Goal: Information Seeking & Learning: Check status

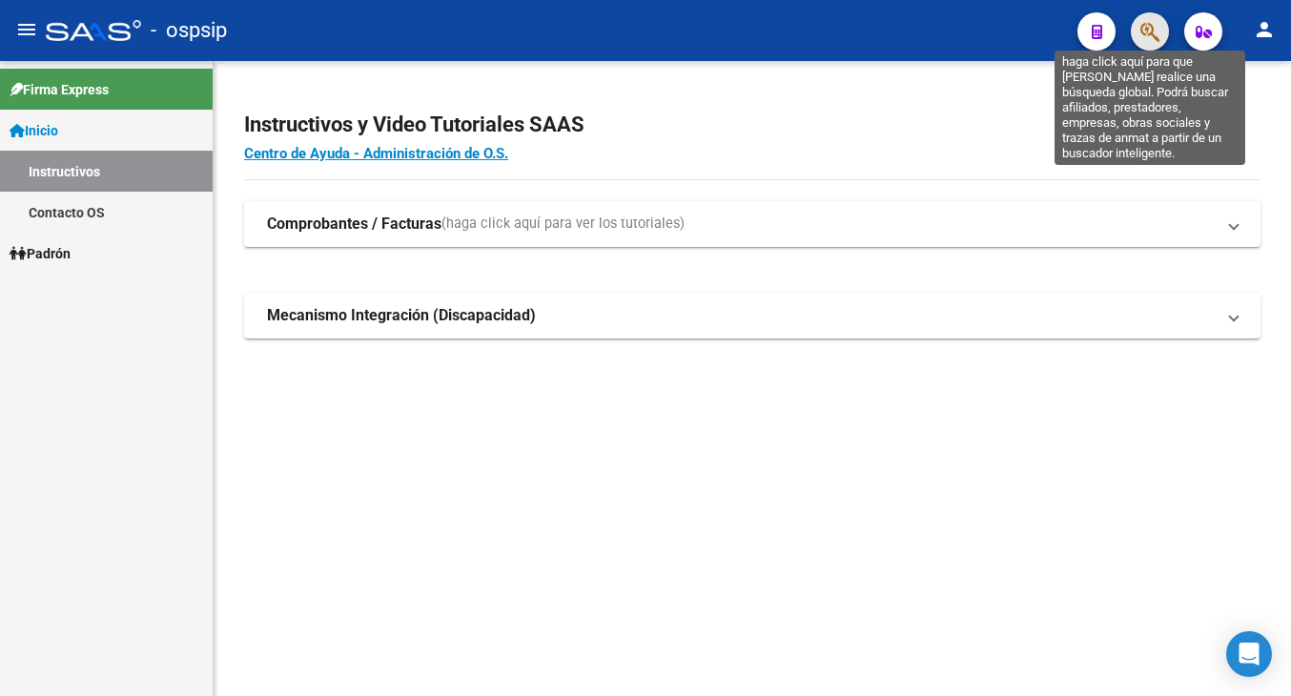
click at [1151, 29] on icon "button" at bounding box center [1149, 32] width 19 height 22
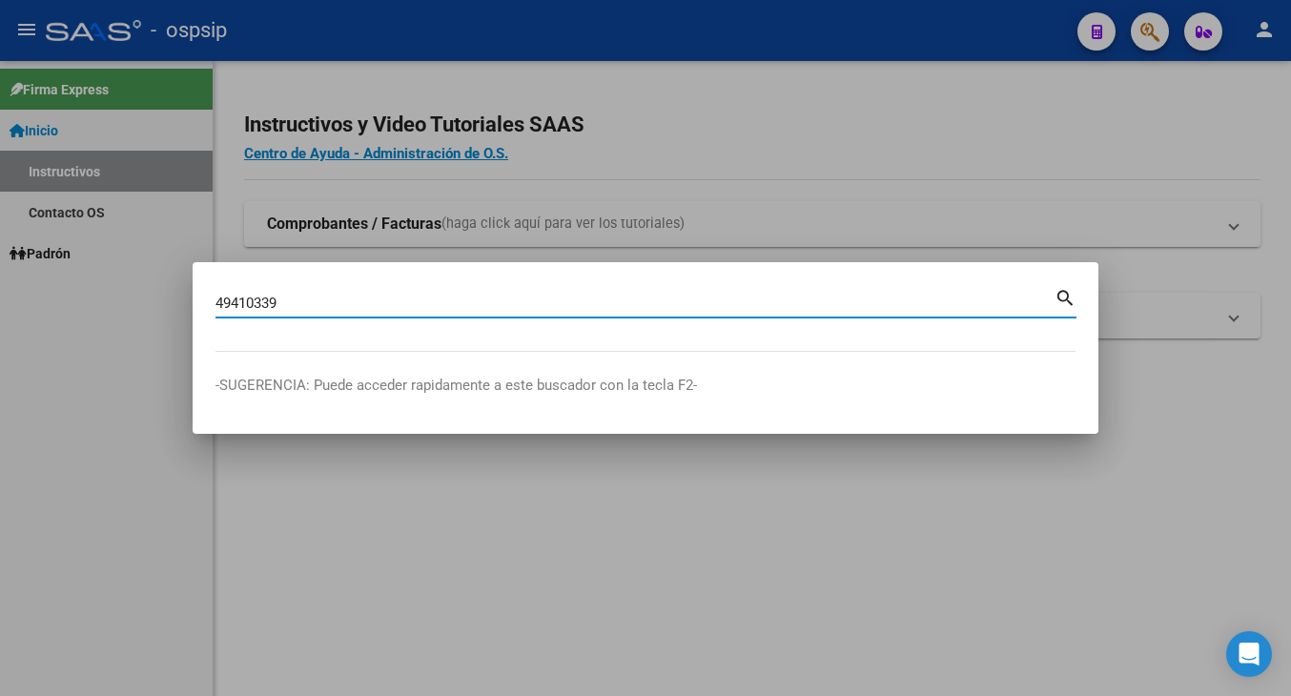
type input "49410339"
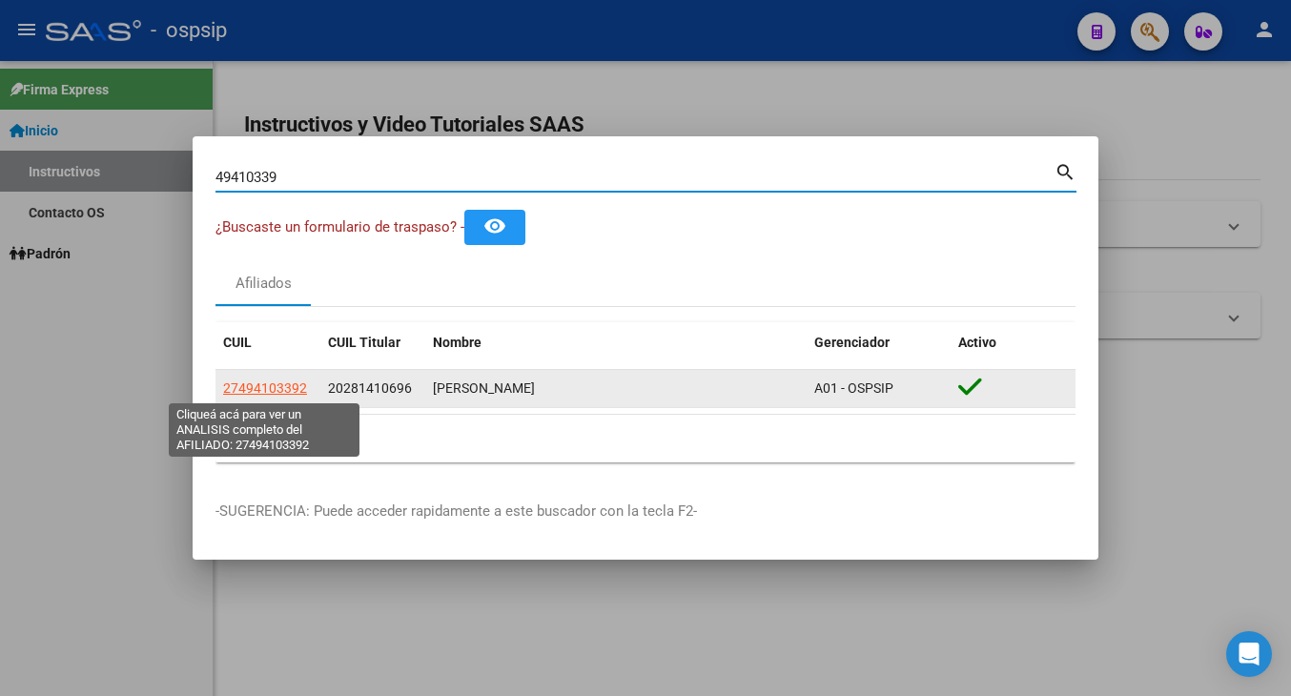
click at [280, 387] on span "27494103392" at bounding box center [265, 387] width 84 height 15
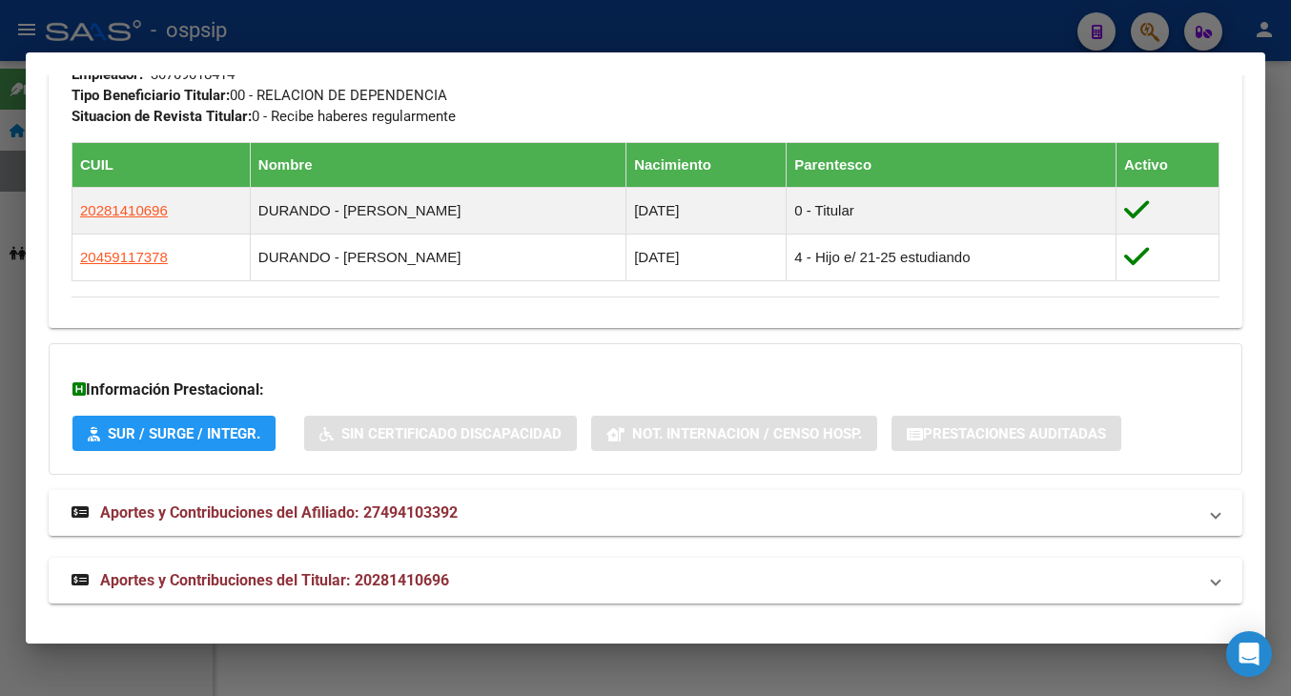
scroll to position [1045, 0]
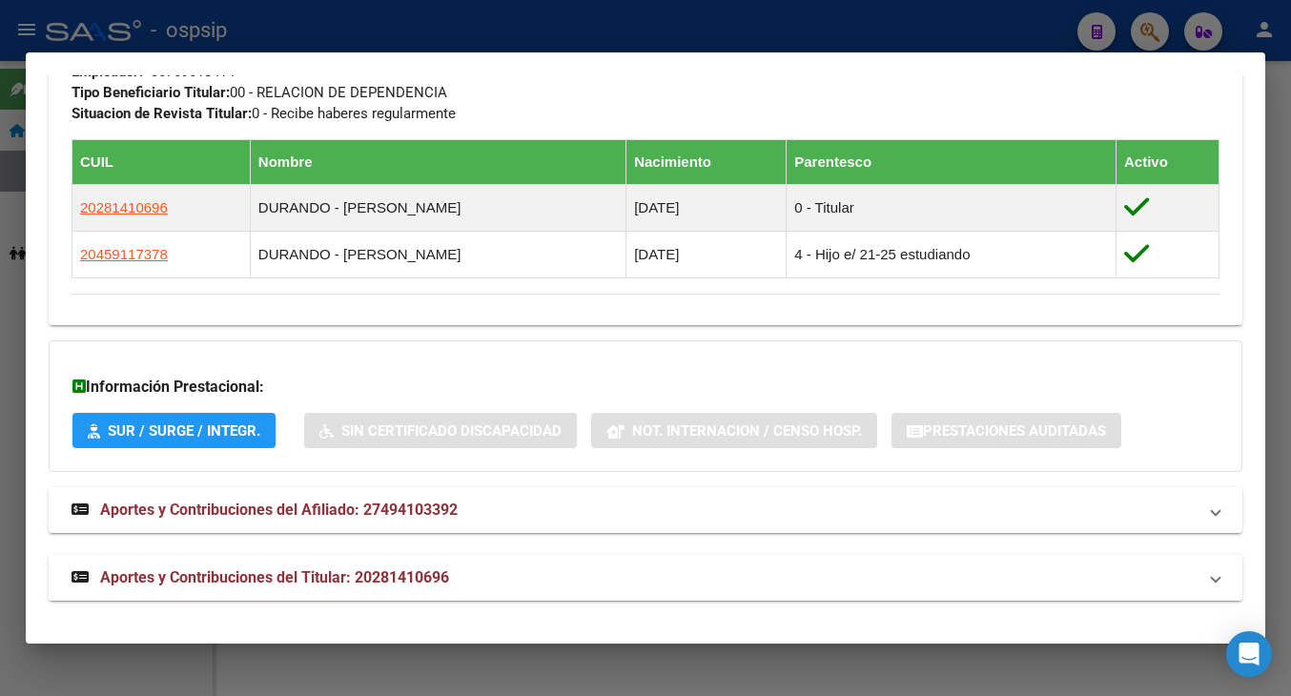
click at [197, 572] on span "Aportes y Contribuciones del Titular: 20281410696" at bounding box center [274, 577] width 349 height 18
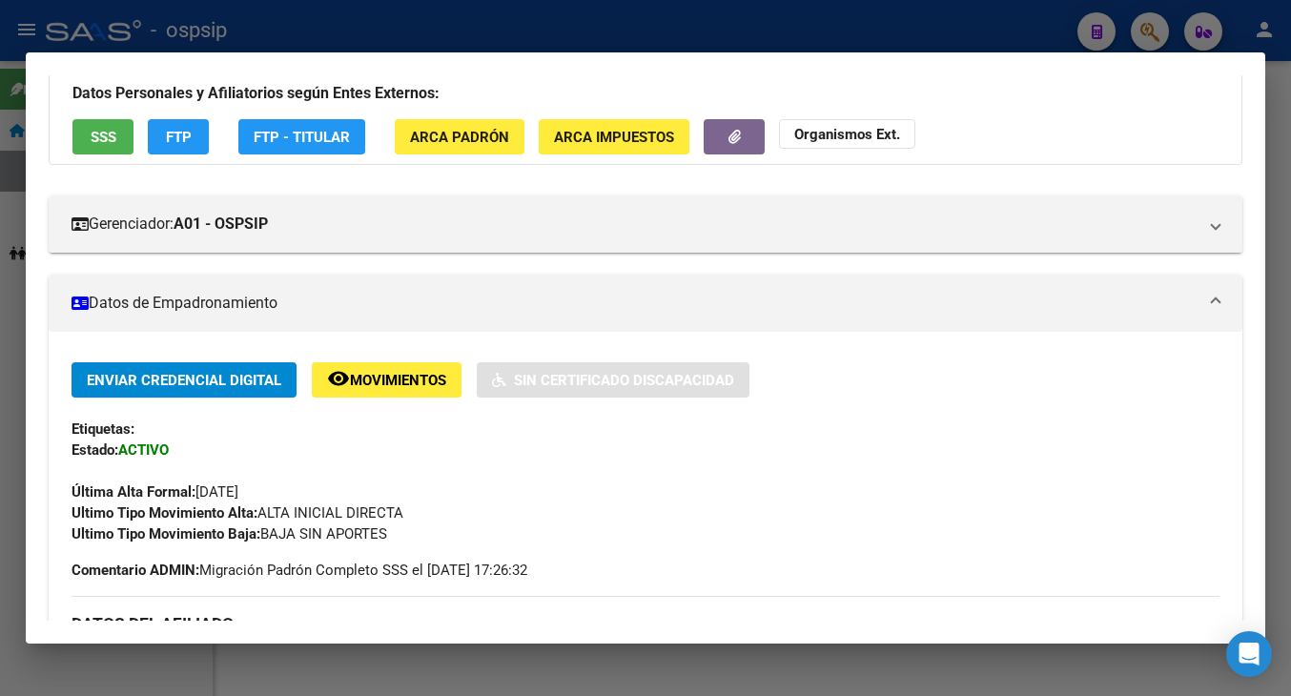
scroll to position [93, 0]
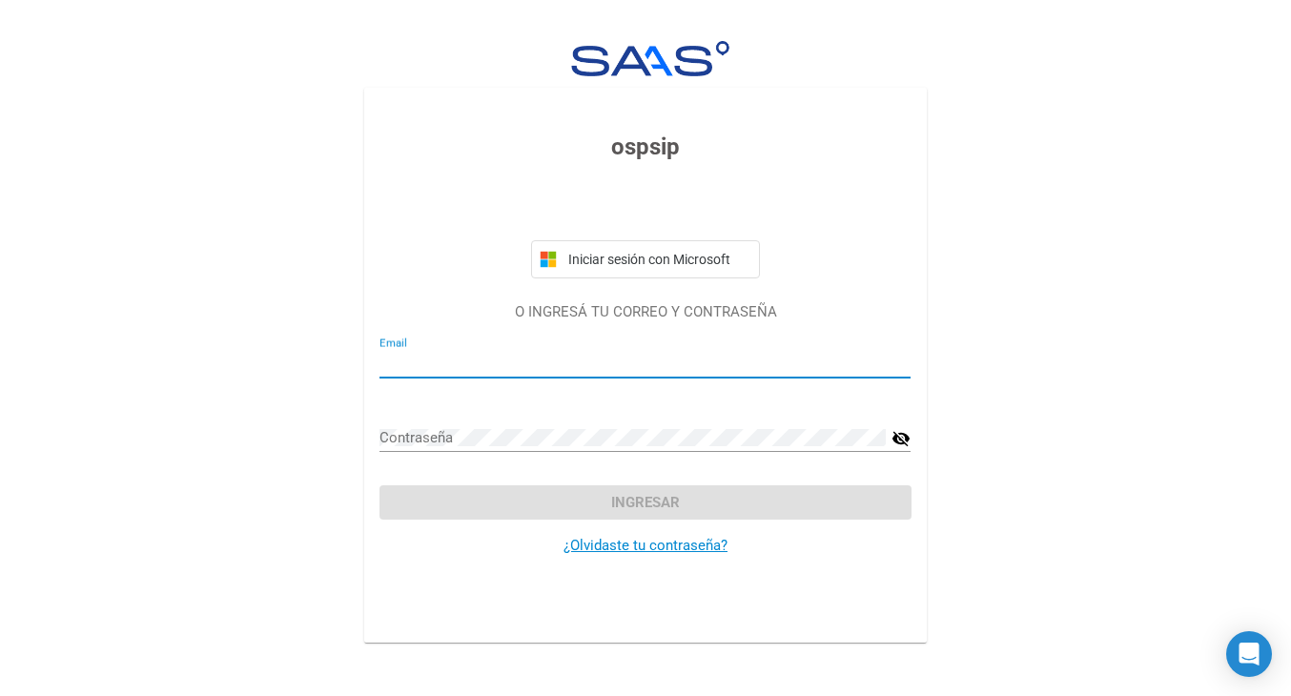
type input "[PERSON_NAME][EMAIL_ADDRESS][DOMAIN_NAME]"
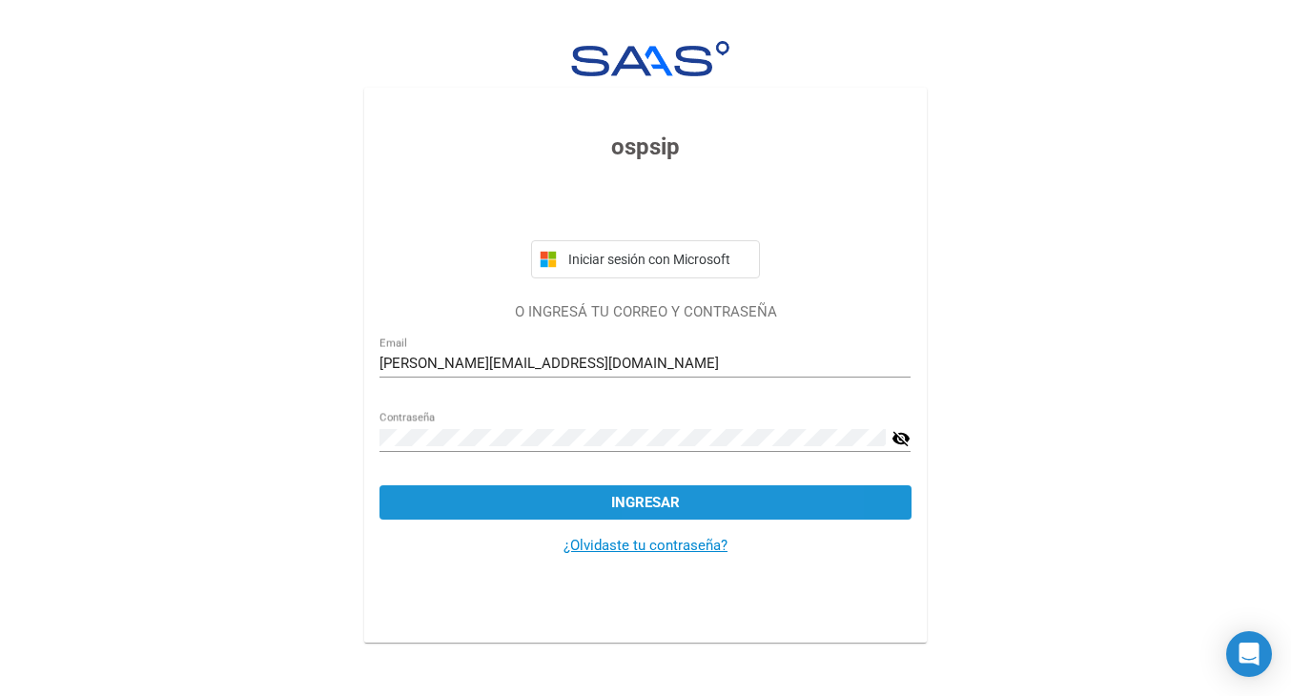
click at [664, 508] on span "Ingresar" at bounding box center [645, 502] width 69 height 17
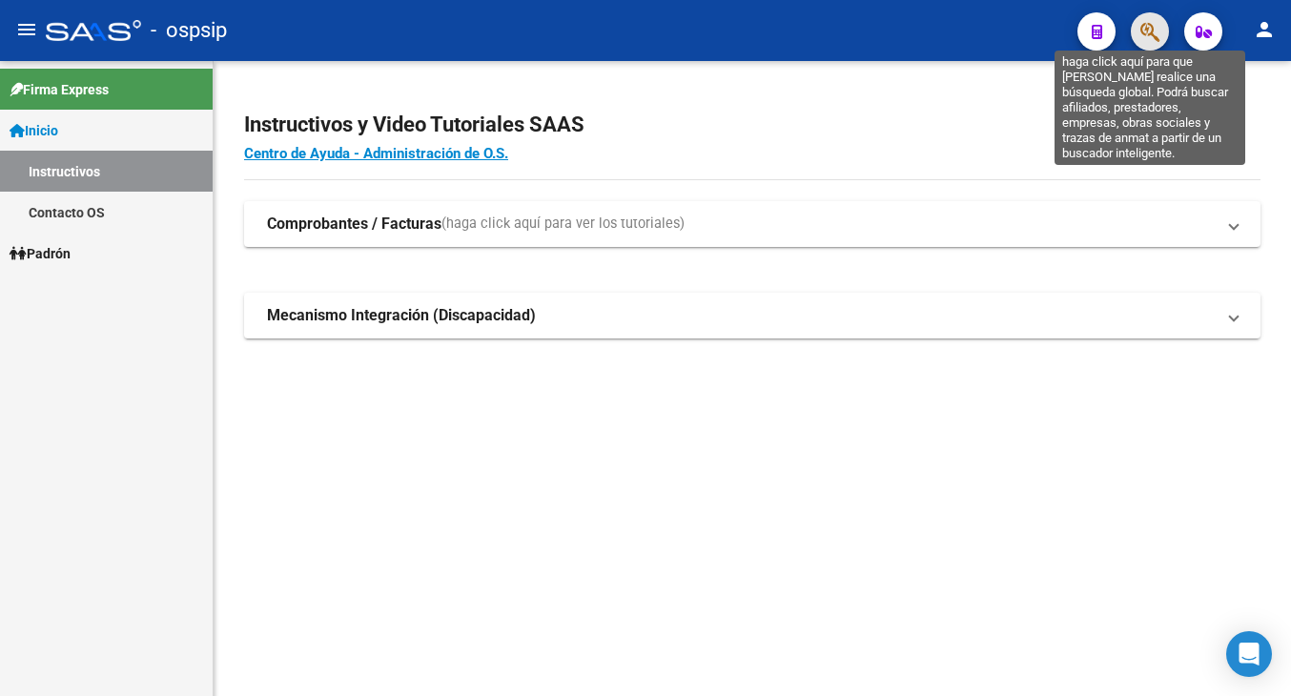
click at [1151, 27] on icon "button" at bounding box center [1149, 32] width 19 height 22
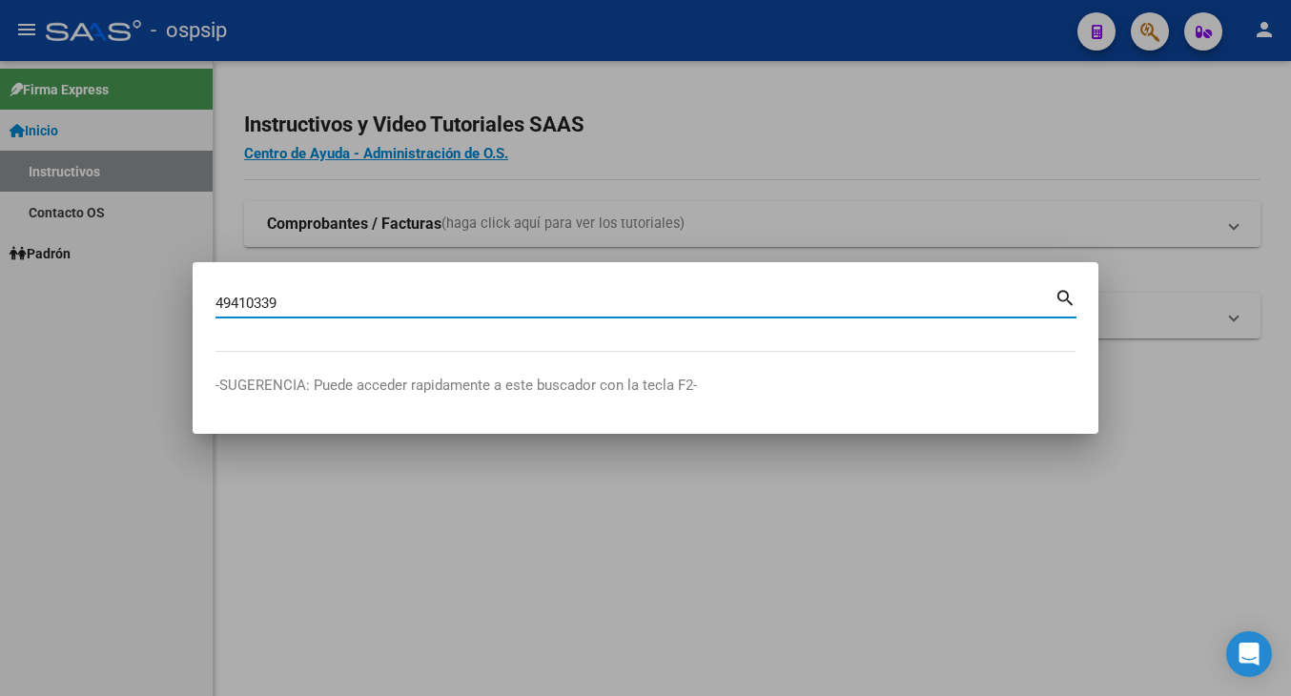
type input "49410339"
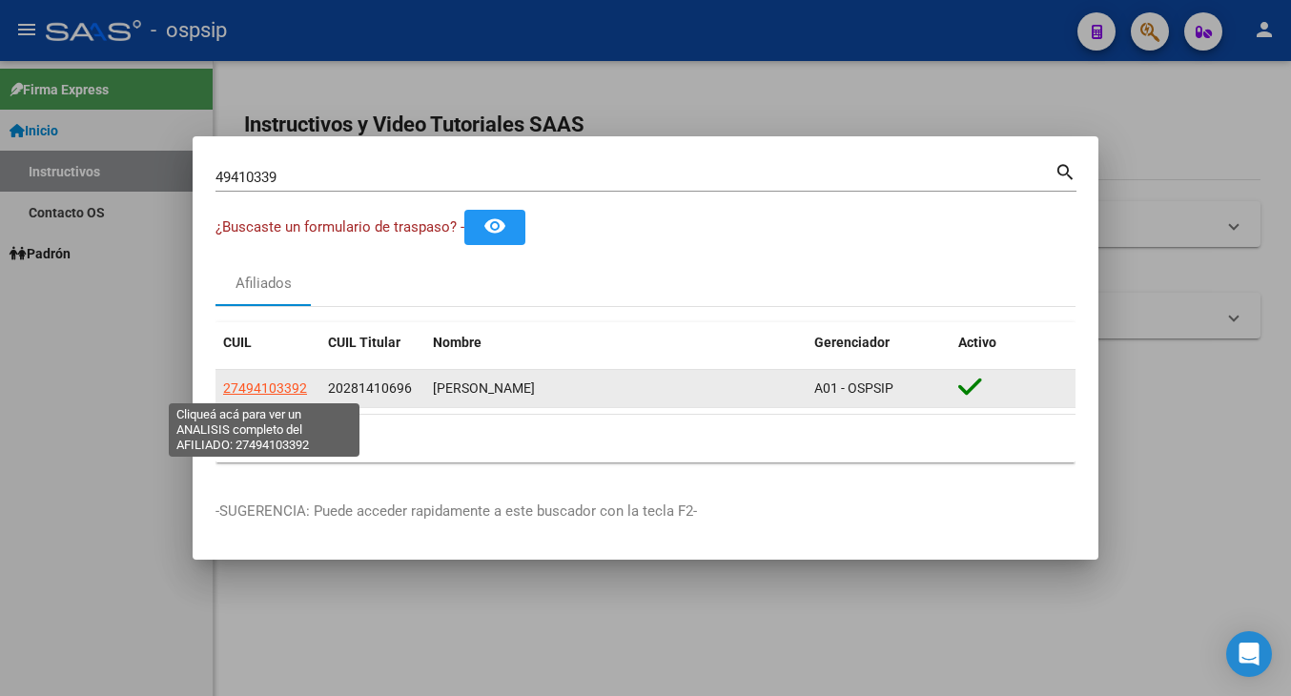
click at [261, 388] on span "27494103392" at bounding box center [265, 387] width 84 height 15
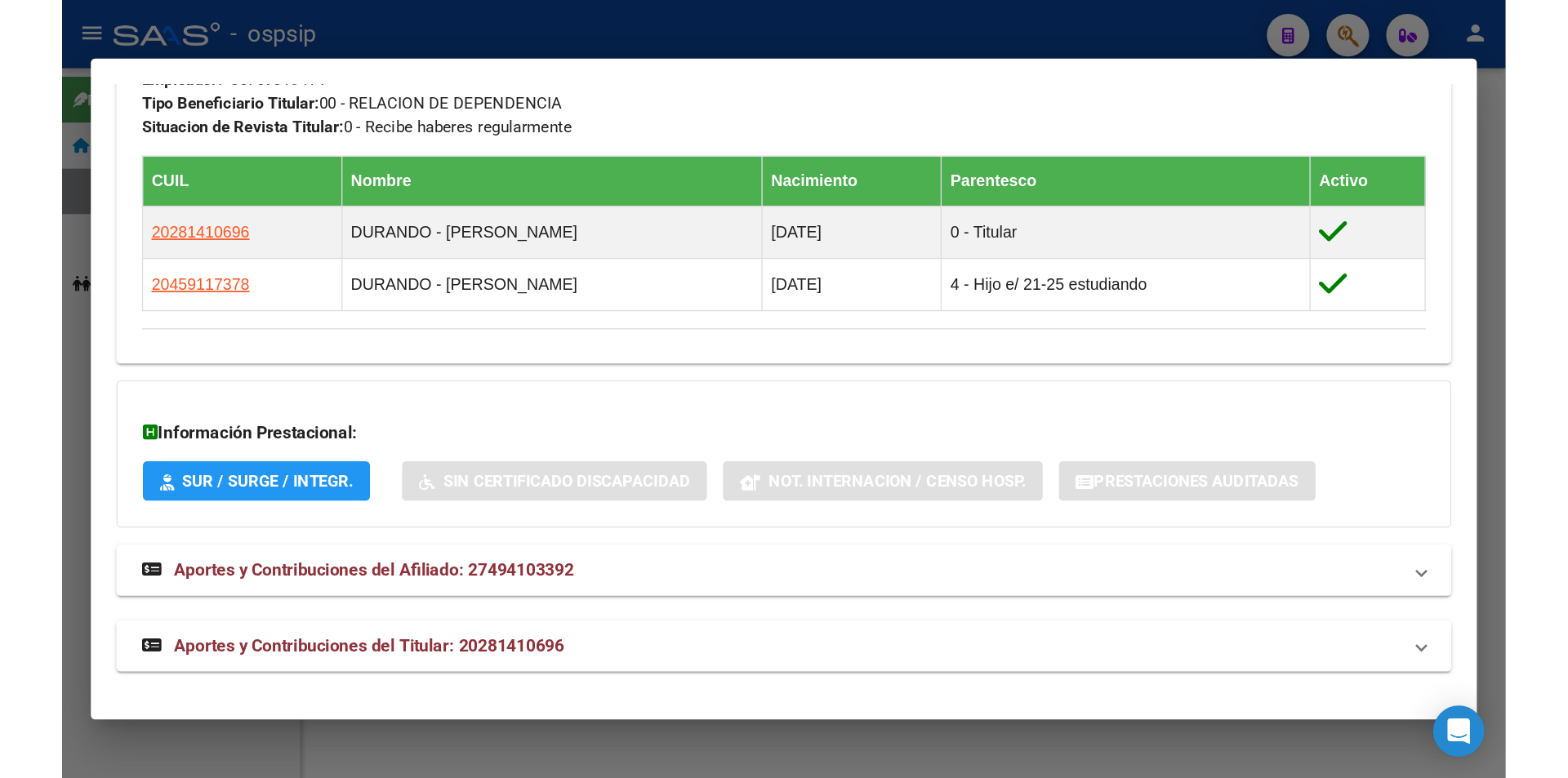
scroll to position [740, 0]
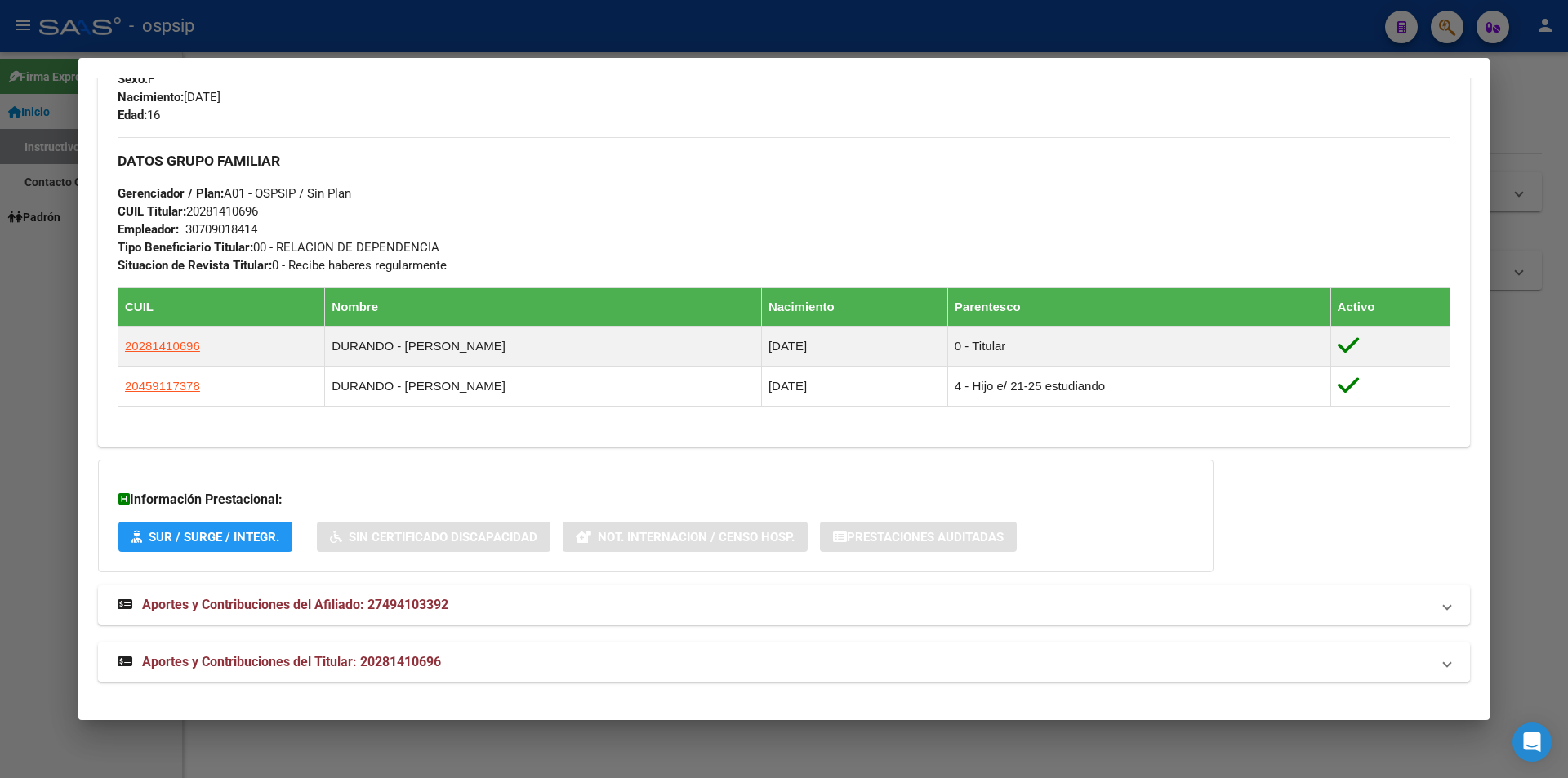
click at [259, 595] on mat-expansion-panel-header "Aportes y Contribuciones del Titular: 20281410696" at bounding box center [784, 662] width 1372 height 39
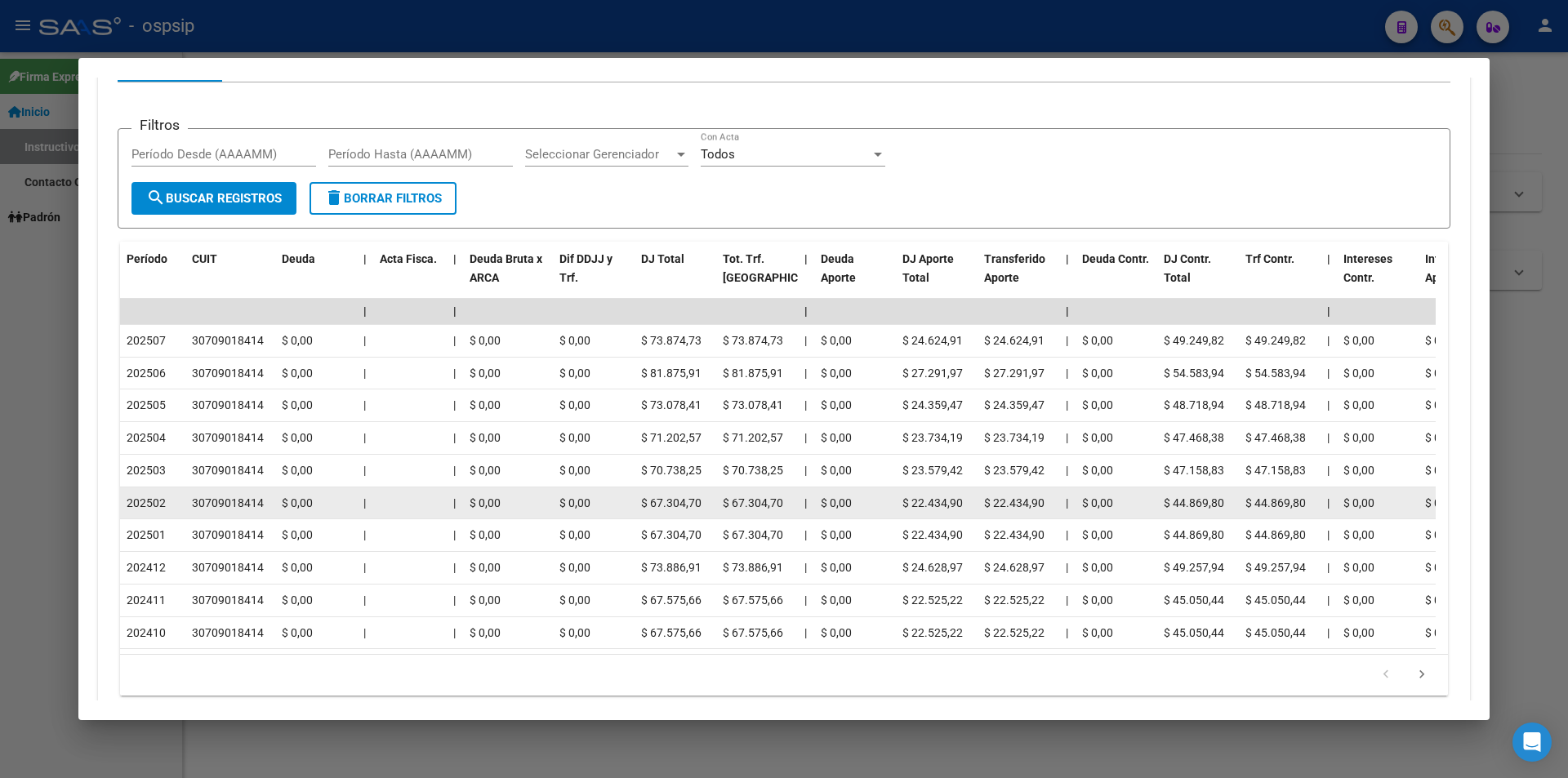
scroll to position [1475, 0]
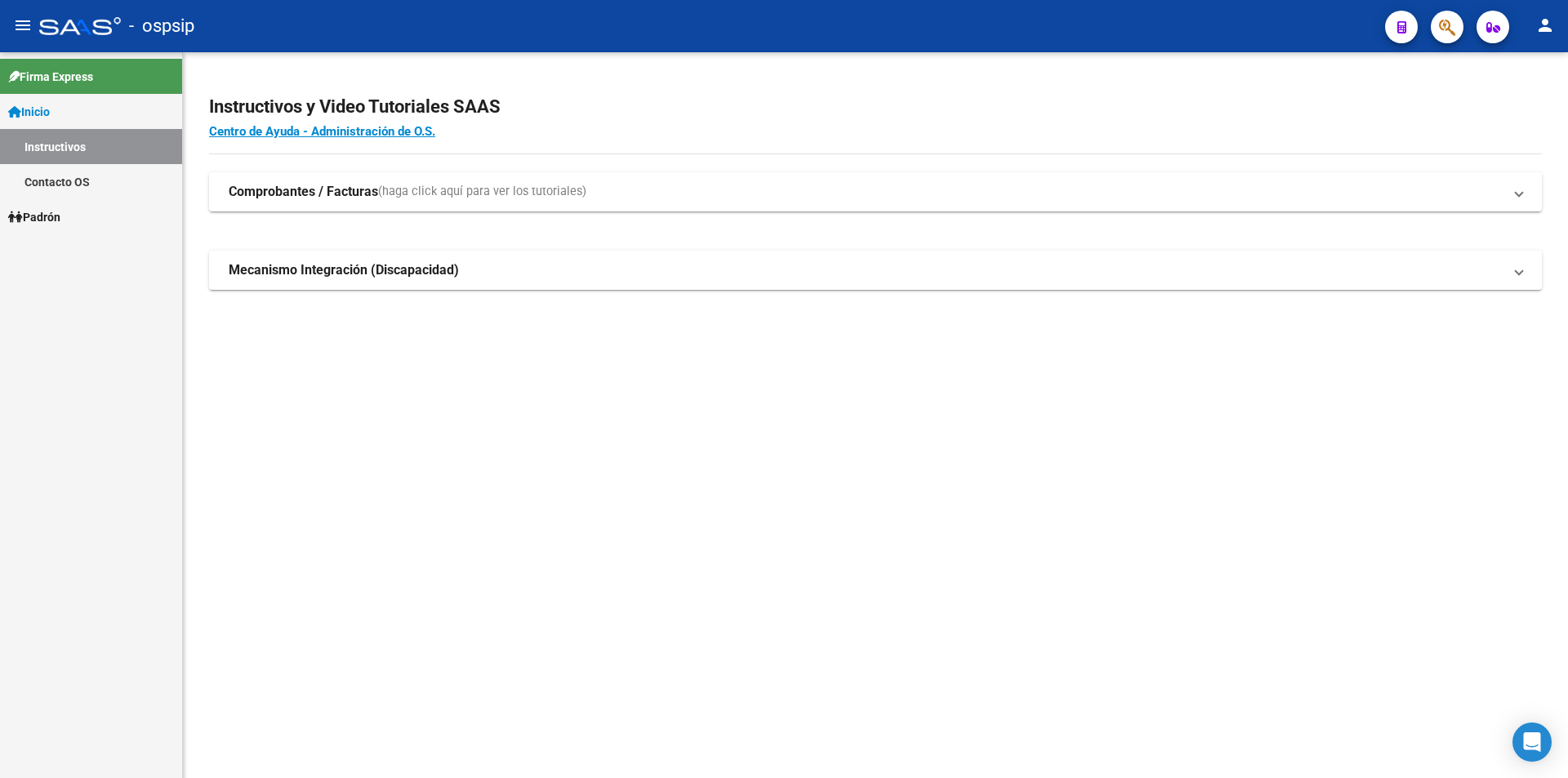
click at [1436, 15] on button "button" at bounding box center [1447, 27] width 33 height 33
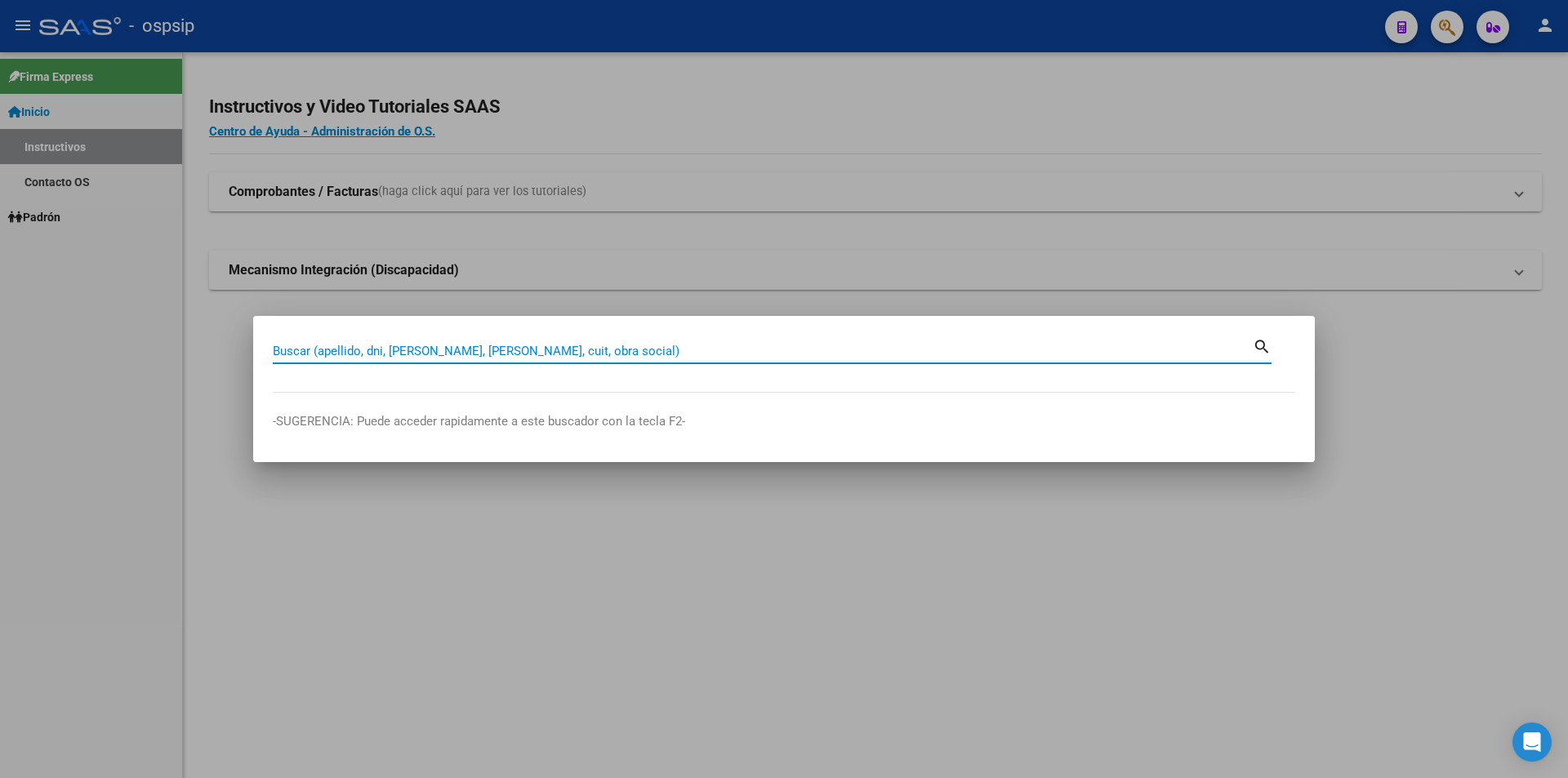
click at [385, 348] on input "Buscar (apellido, dni, [PERSON_NAME], [PERSON_NAME], cuit, obra social)" at bounding box center [762, 350] width 980 height 15
type input "16458616"
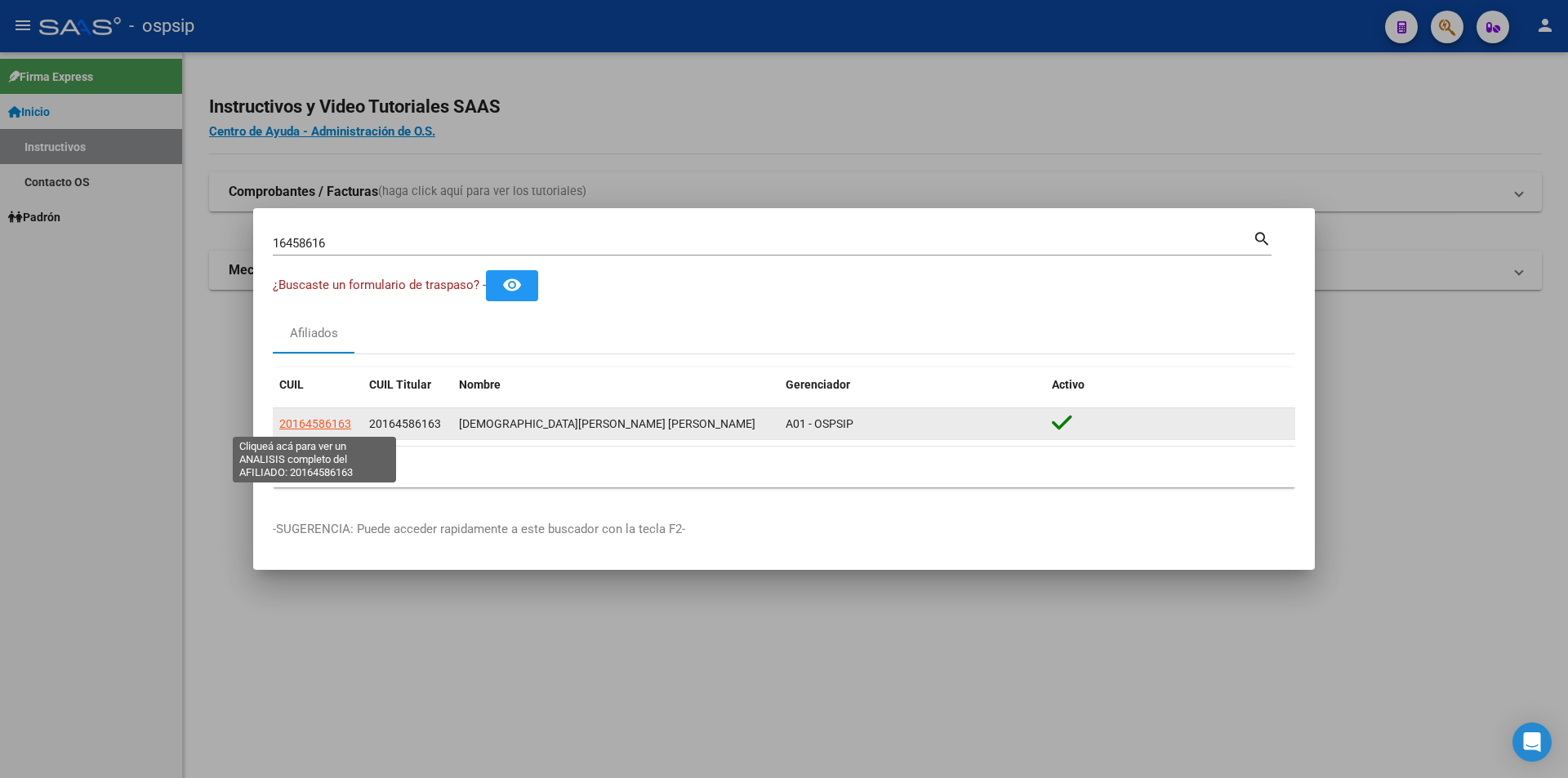
click at [315, 422] on span "20164586163" at bounding box center [315, 423] width 72 height 13
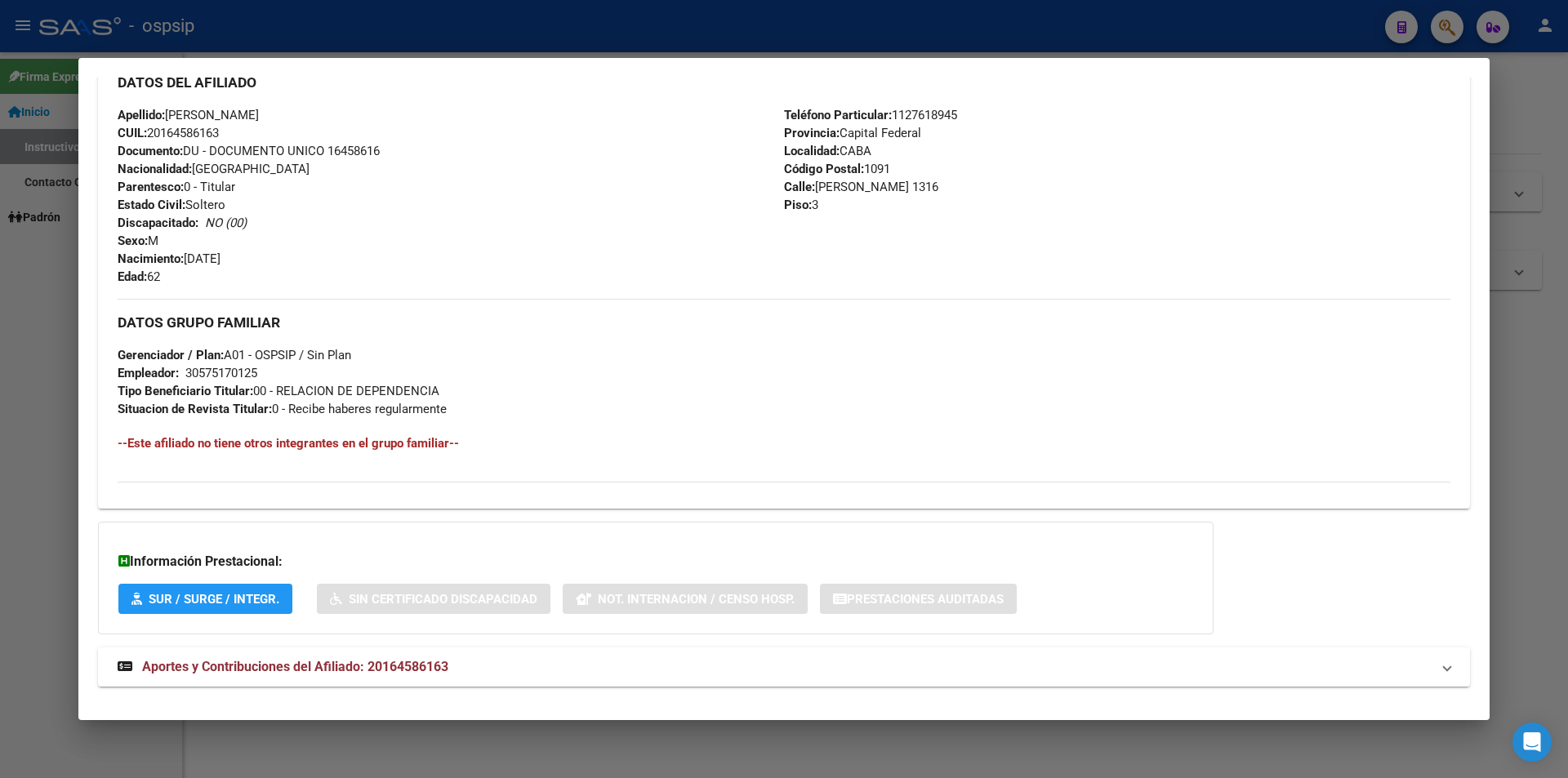
scroll to position [602, 0]
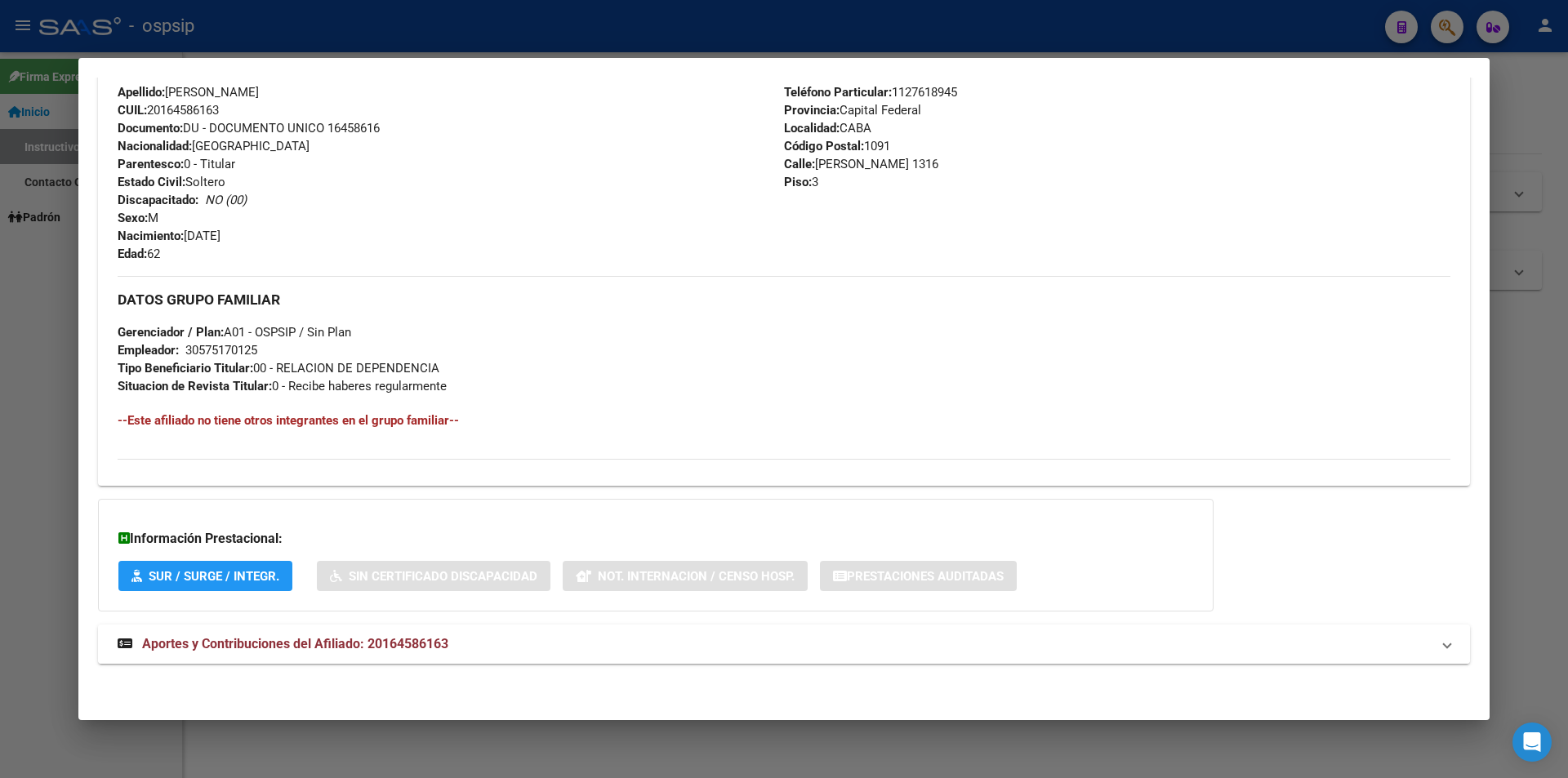
click at [273, 638] on span "Aportes y Contribuciones del Afiliado: 20164586163" at bounding box center [295, 644] width 307 height 15
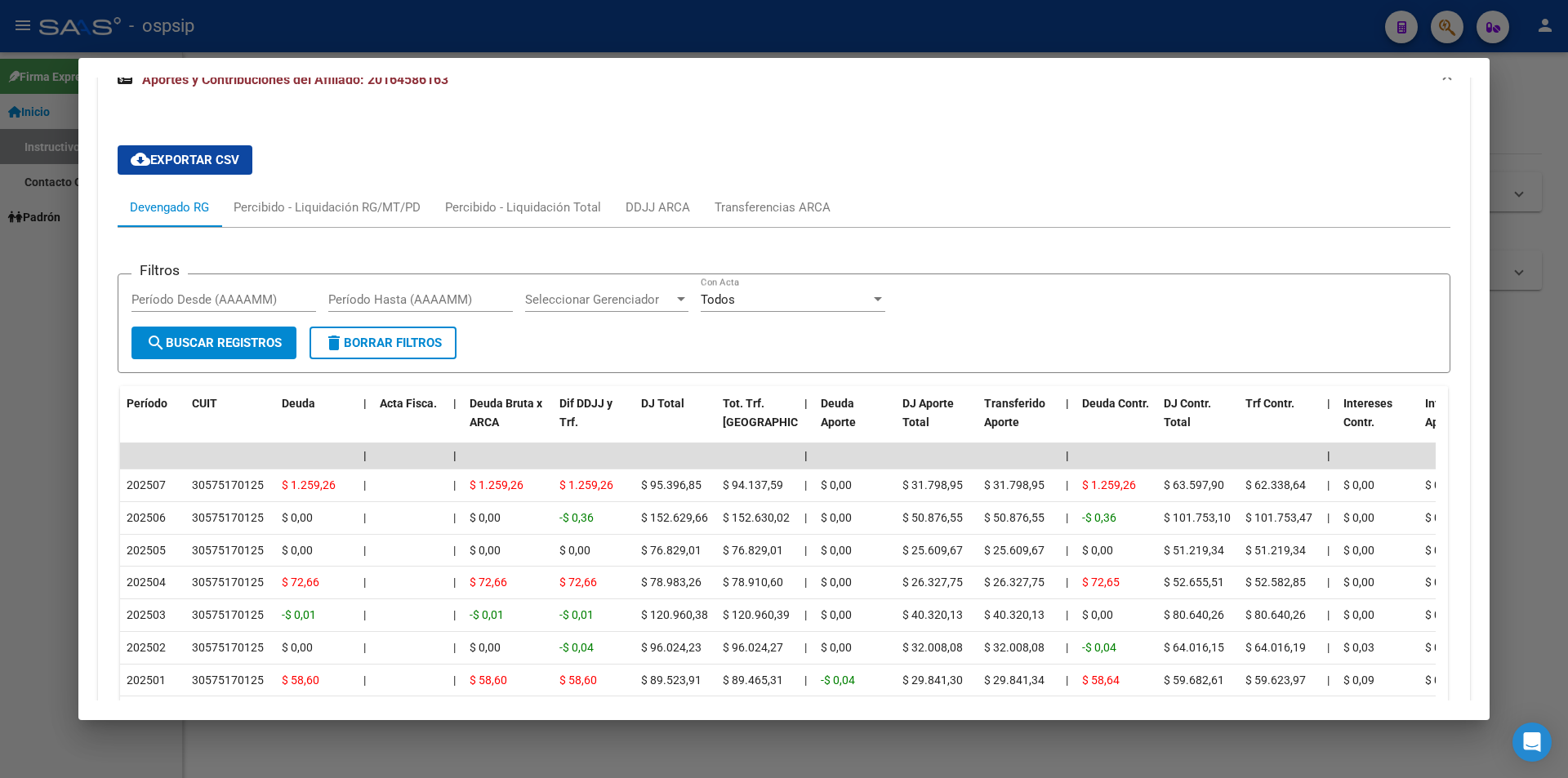
scroll to position [1173, 0]
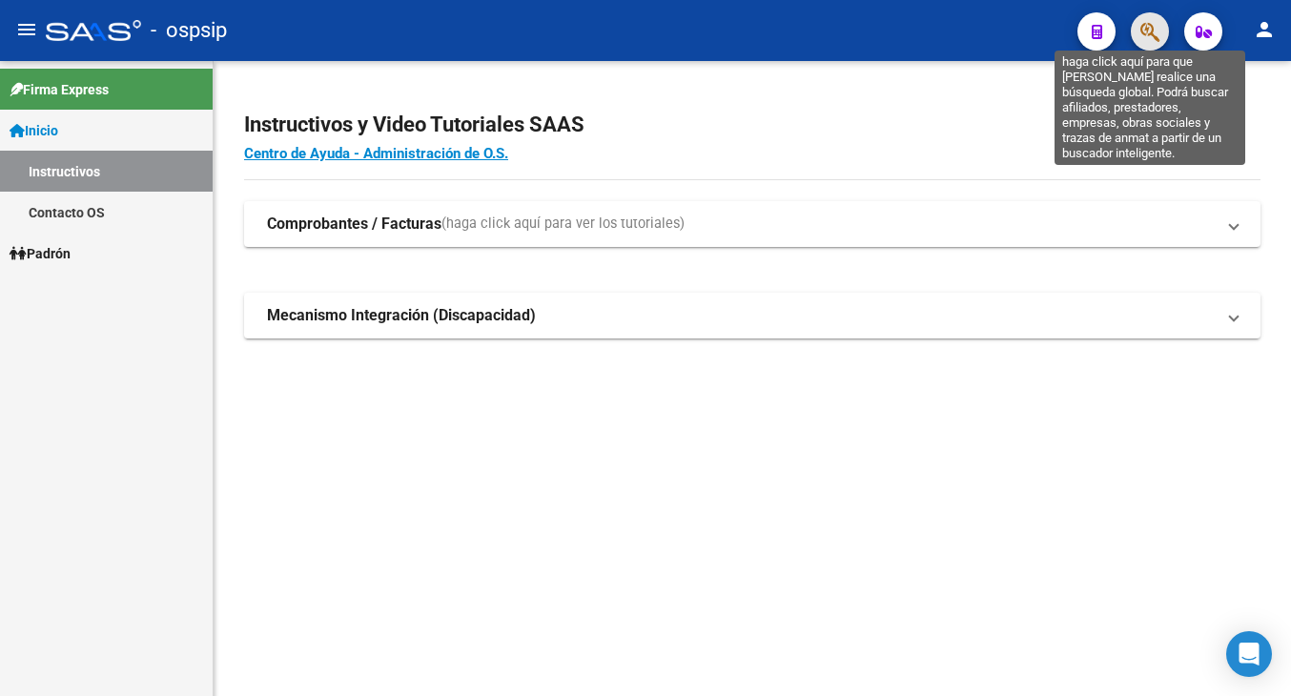
click at [1148, 33] on icon "button" at bounding box center [1149, 32] width 19 height 22
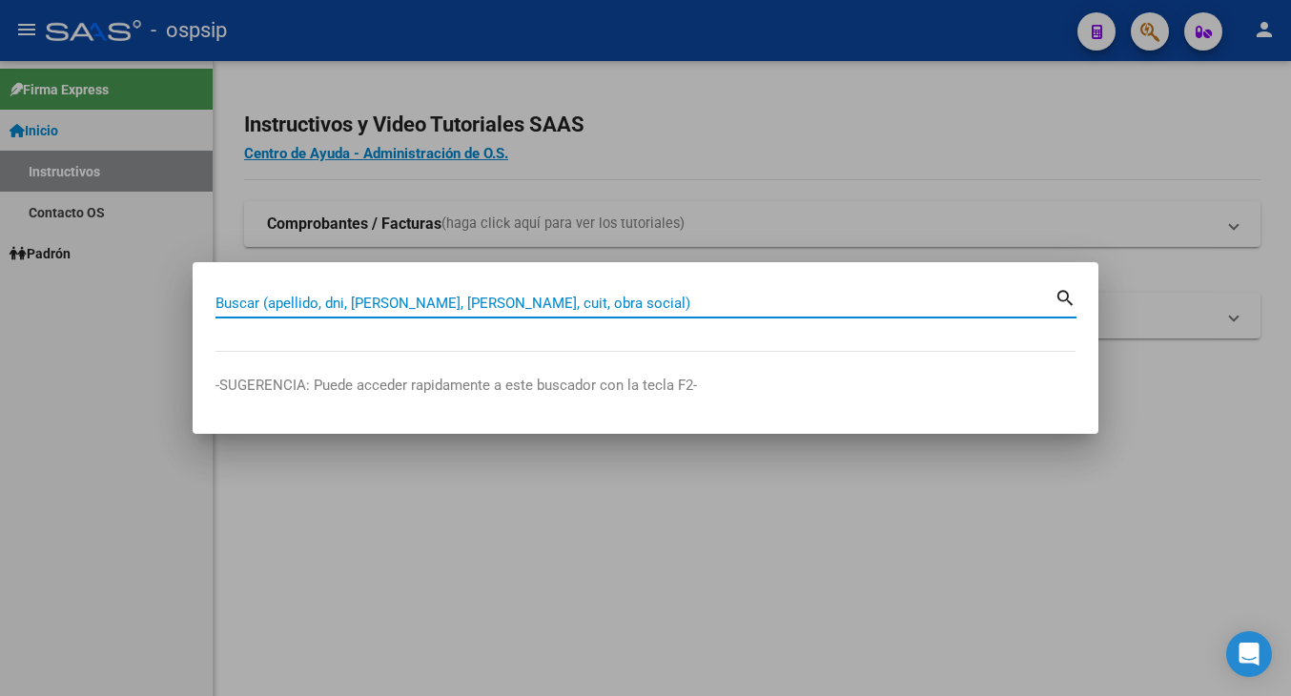
click at [529, 299] on input "Buscar (apellido, dni, [PERSON_NAME], [PERSON_NAME], cuit, obra social)" at bounding box center [635, 303] width 839 height 17
type input "25987381"
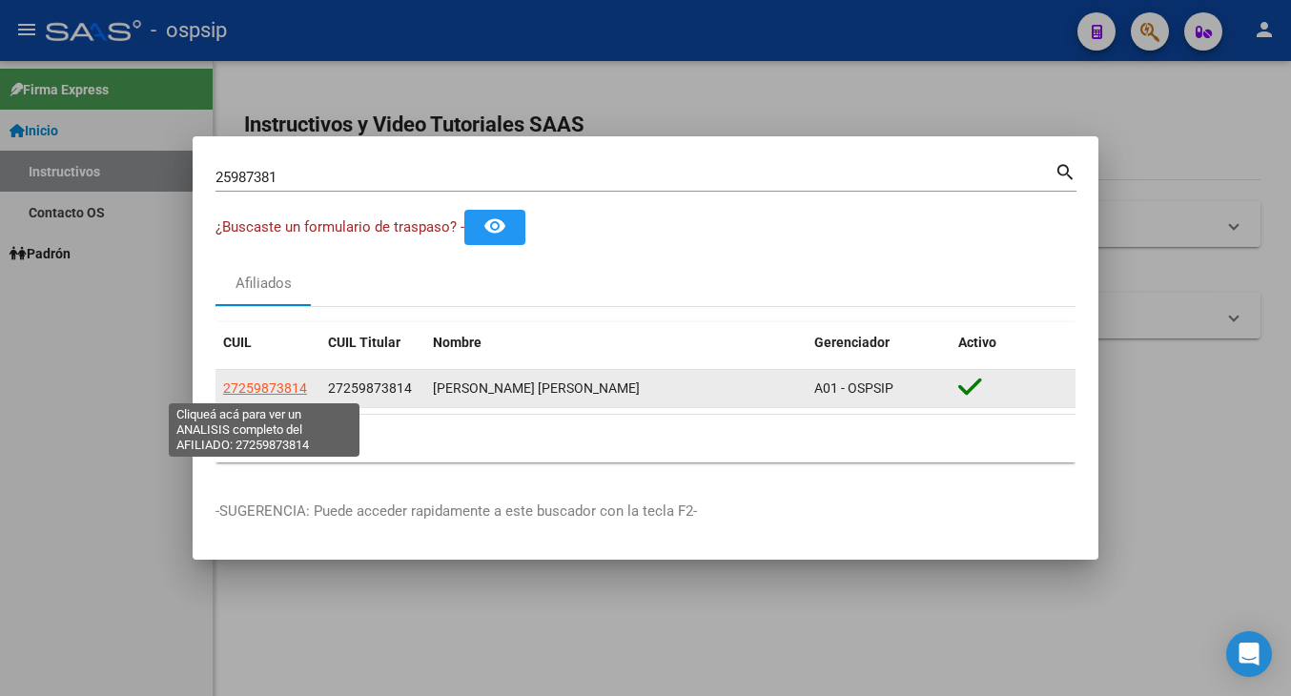
click at [273, 388] on span "27259873814" at bounding box center [265, 387] width 84 height 15
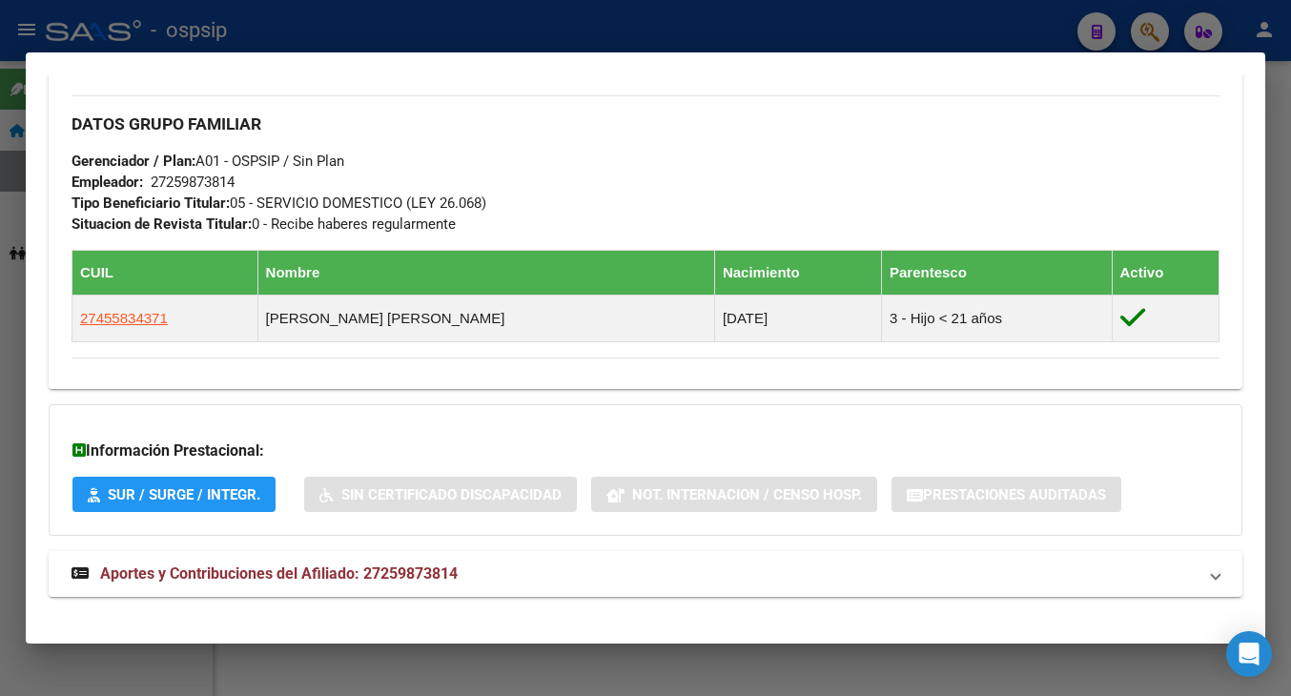
scroll to position [911, 0]
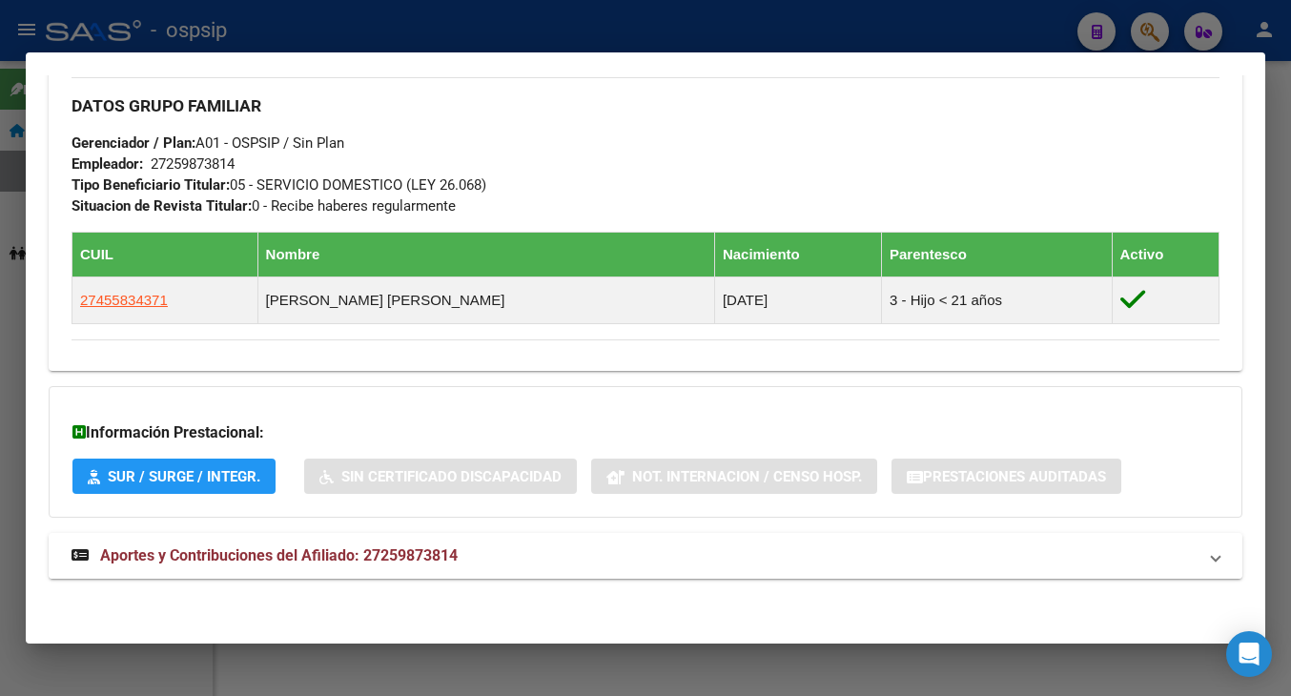
click at [271, 552] on span "Aportes y Contribuciones del Afiliado: 27259873814" at bounding box center [279, 555] width 358 height 18
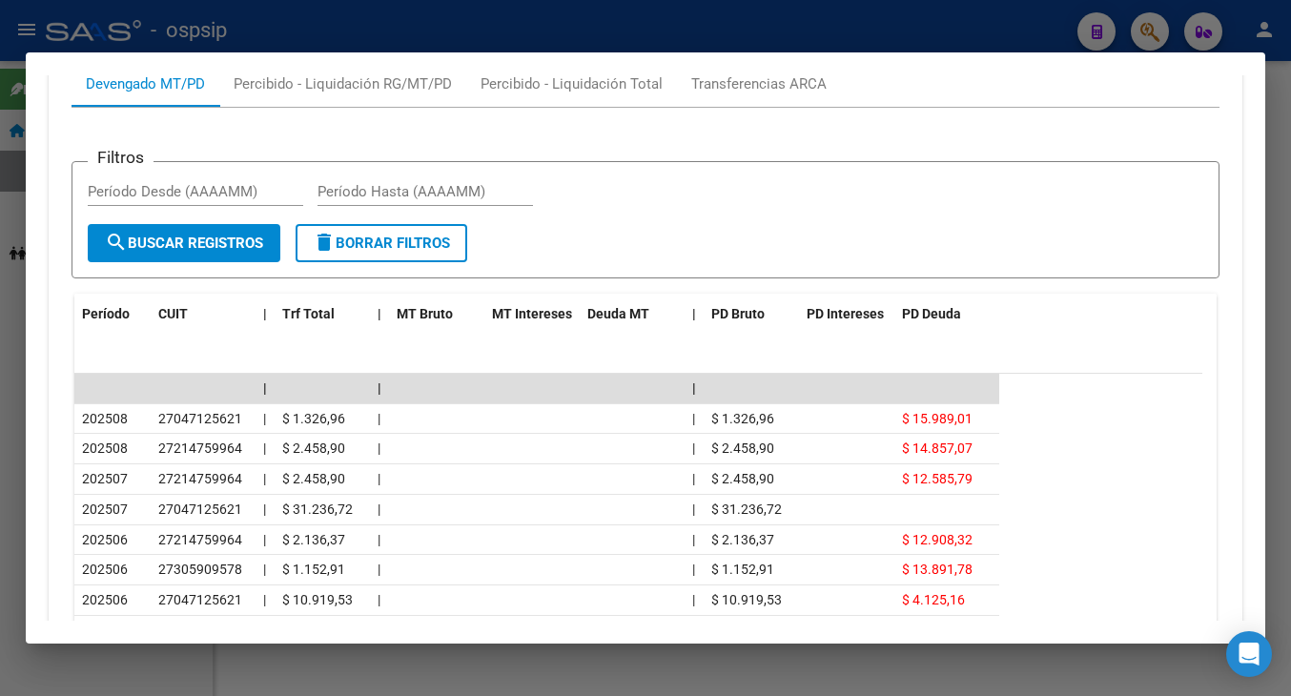
scroll to position [1578, 0]
